Goal: Task Accomplishment & Management: Complete application form

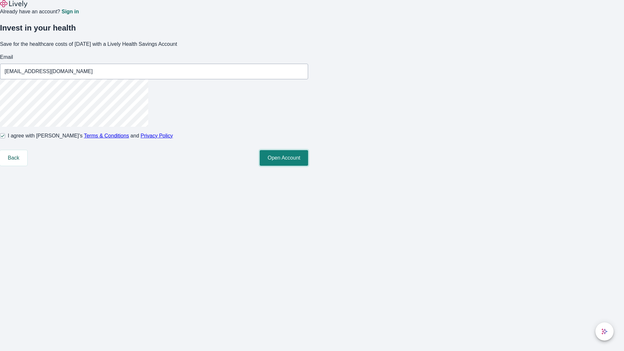
click at [308, 166] on button "Open Account" at bounding box center [284, 158] width 48 height 16
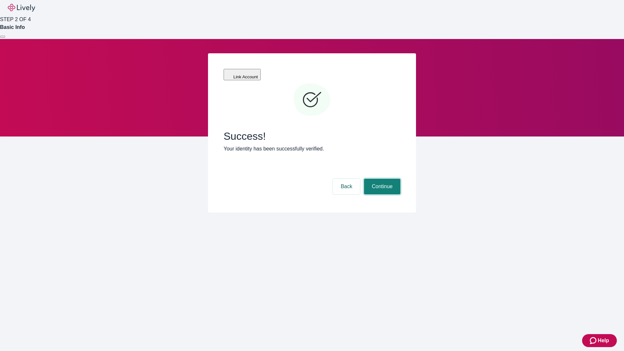
click at [381, 179] on button "Continue" at bounding box center [382, 187] width 36 height 16
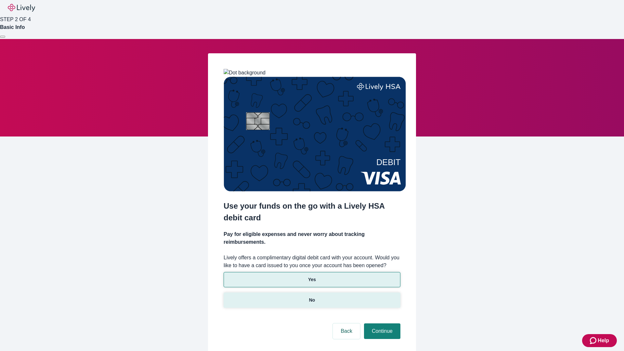
click at [312, 297] on p "No" at bounding box center [312, 300] width 6 height 7
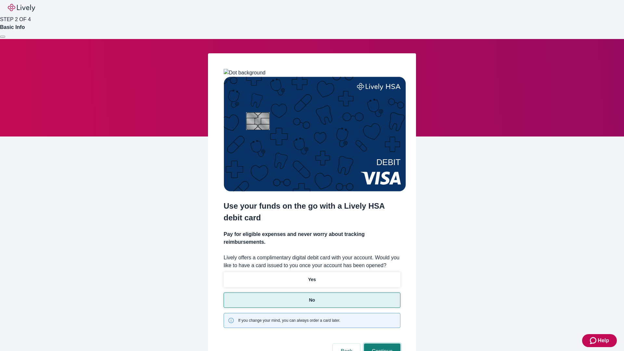
click at [381, 344] on button "Continue" at bounding box center [382, 352] width 36 height 16
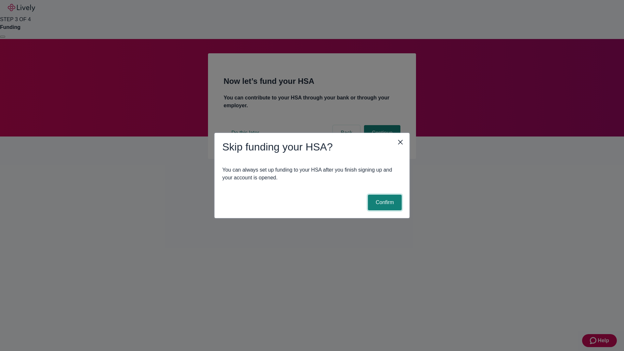
click at [384, 203] on button "Confirm" at bounding box center [385, 203] width 34 height 16
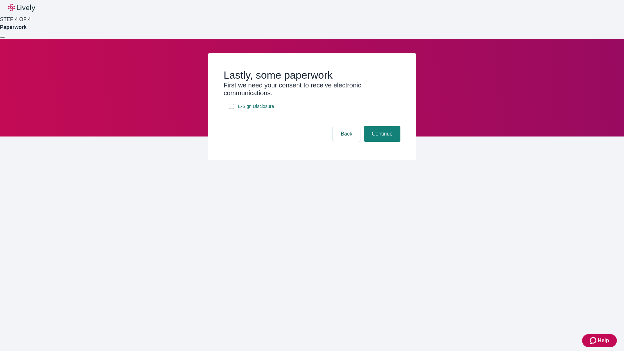
click at [231, 109] on input "E-Sign Disclosure" at bounding box center [231, 106] width 5 height 5
checkbox input "true"
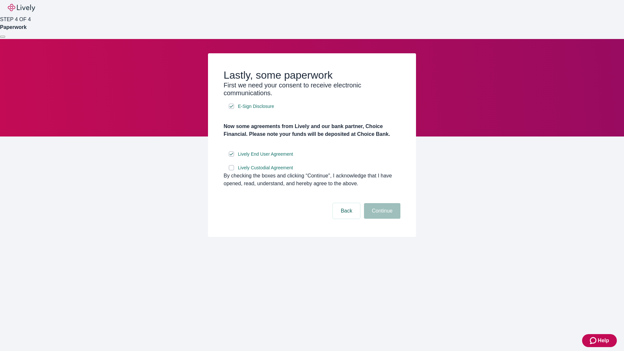
click at [231, 170] on input "Lively Custodial Agreement" at bounding box center [231, 167] width 5 height 5
checkbox input "true"
click at [381, 219] on button "Continue" at bounding box center [382, 211] width 36 height 16
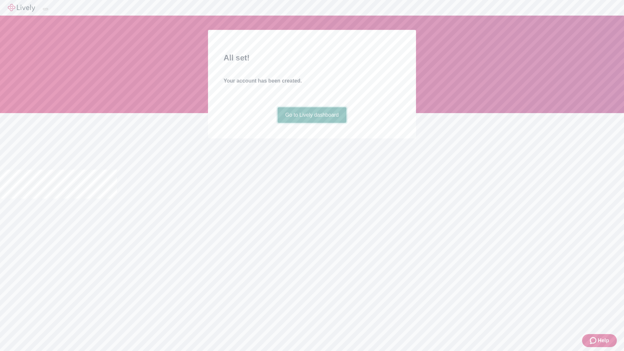
click at [312, 123] on link "Go to Lively dashboard" at bounding box center [312, 115] width 69 height 16
